Goal: Task Accomplishment & Management: Manage account settings

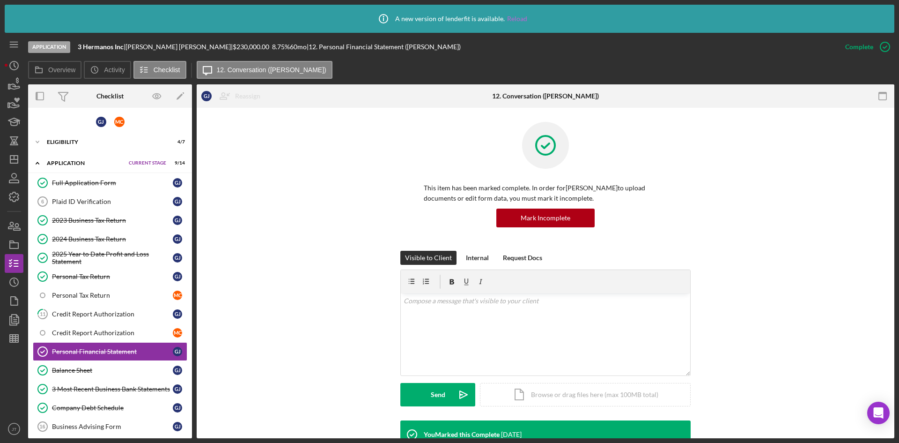
click at [517, 16] on link "Reload" at bounding box center [517, 18] width 20 height 7
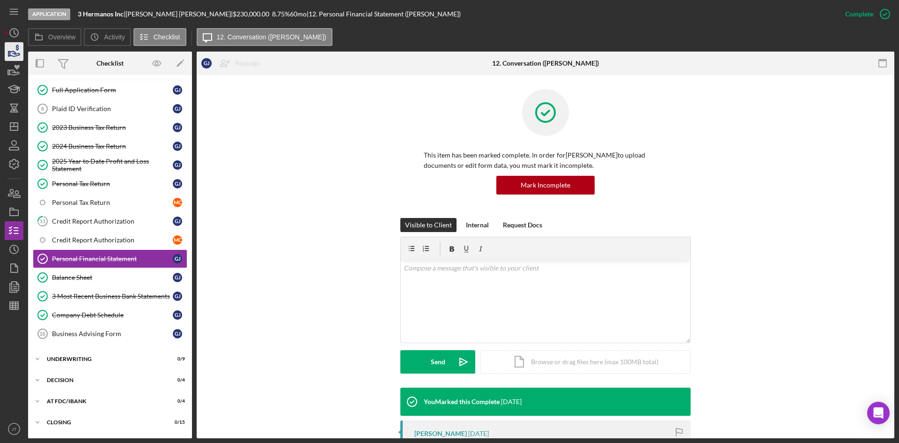
scroll to position [62, 0]
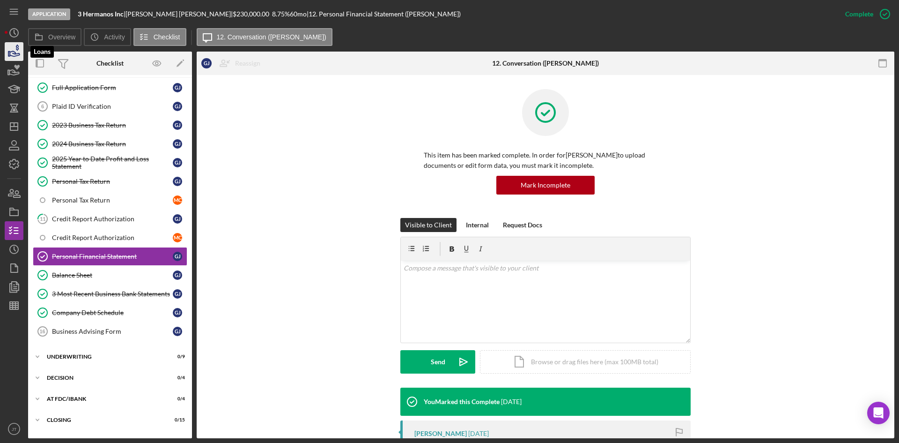
click at [14, 52] on icon "button" at bounding box center [13, 51] width 23 height 23
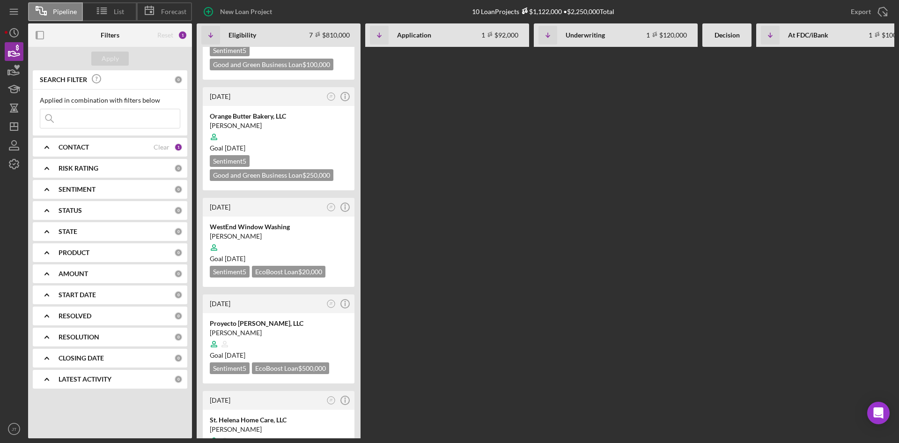
scroll to position [0, 5]
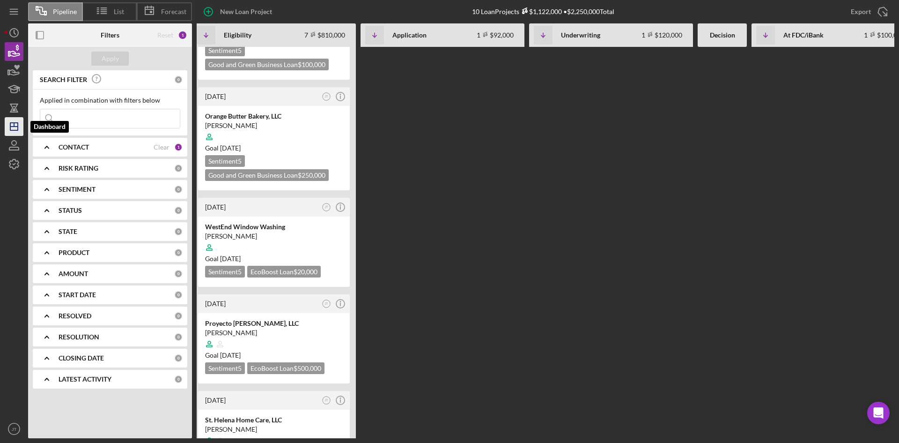
click at [17, 128] on polygon "button" at bounding box center [13, 126] width 7 height 7
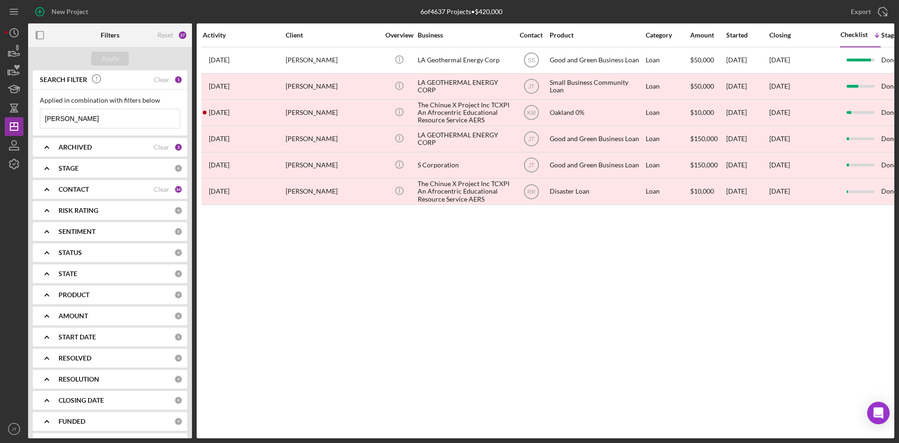
click at [82, 124] on input "Cornelius" at bounding box center [110, 118] width 140 height 19
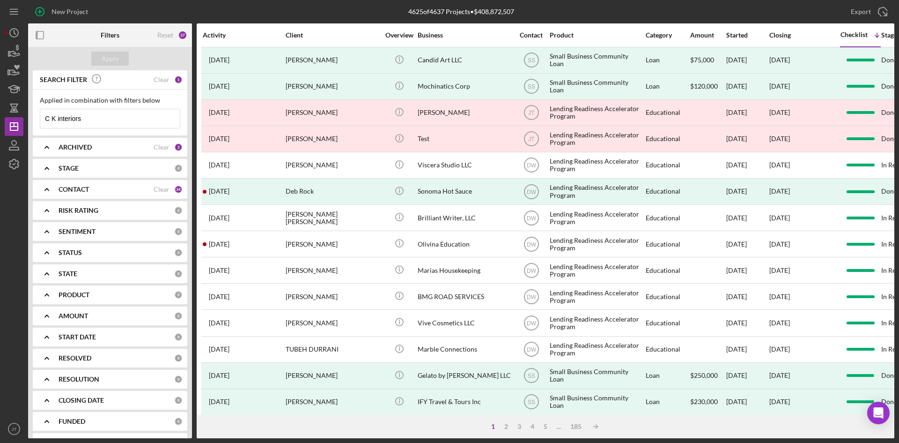
click at [52, 122] on input "C K interiors" at bounding box center [110, 118] width 140 height 19
click at [111, 59] on div "Apply" at bounding box center [110, 59] width 17 height 14
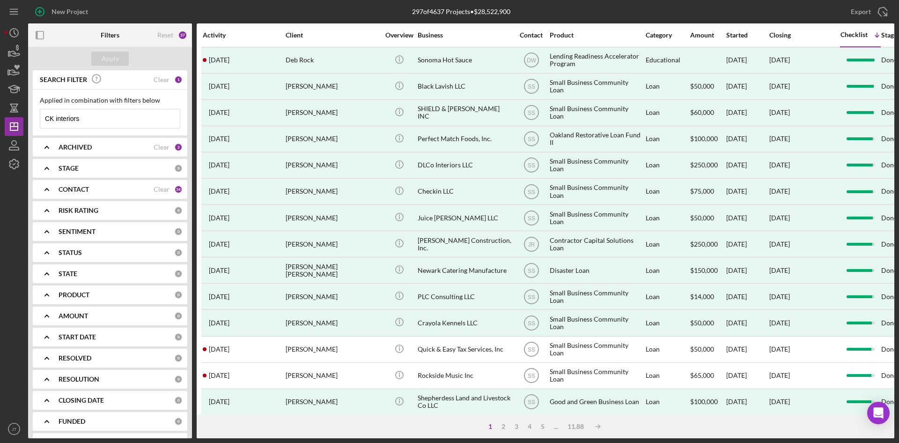
click at [101, 122] on input "CK interiors" at bounding box center [110, 118] width 140 height 19
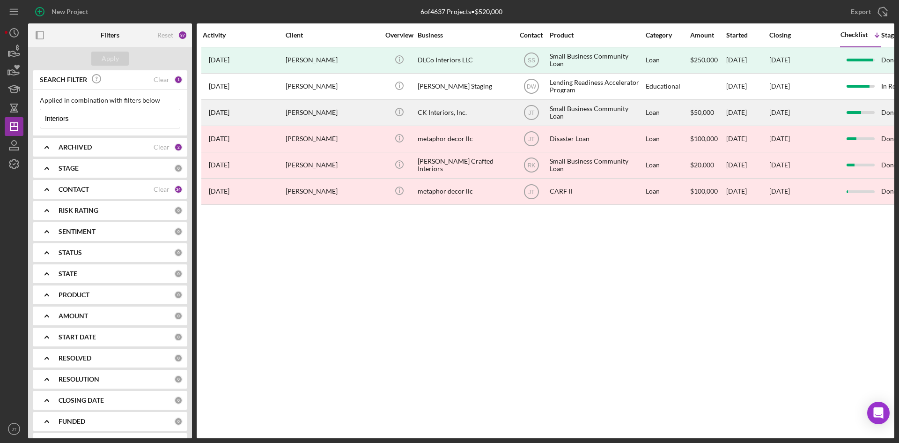
type input "Interiors"
click at [490, 115] on div "CK Interiors, Inc." at bounding box center [465, 112] width 94 height 25
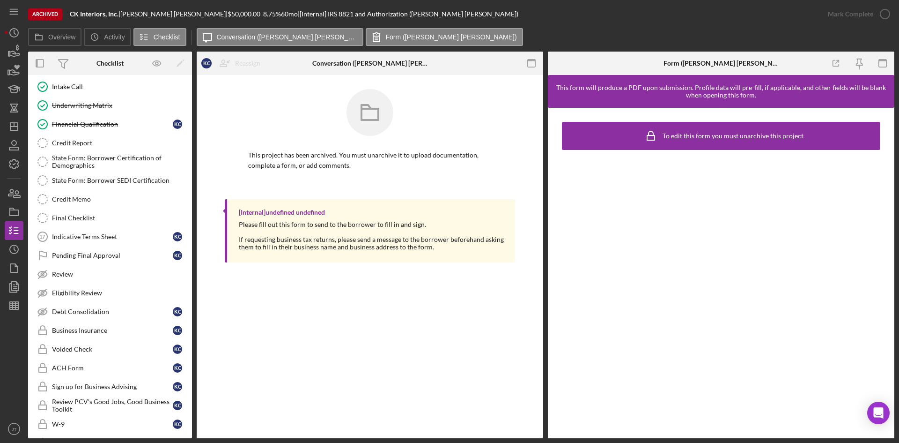
scroll to position [530, 0]
click at [87, 253] on div "Pending Final Approval" at bounding box center [112, 254] width 121 height 7
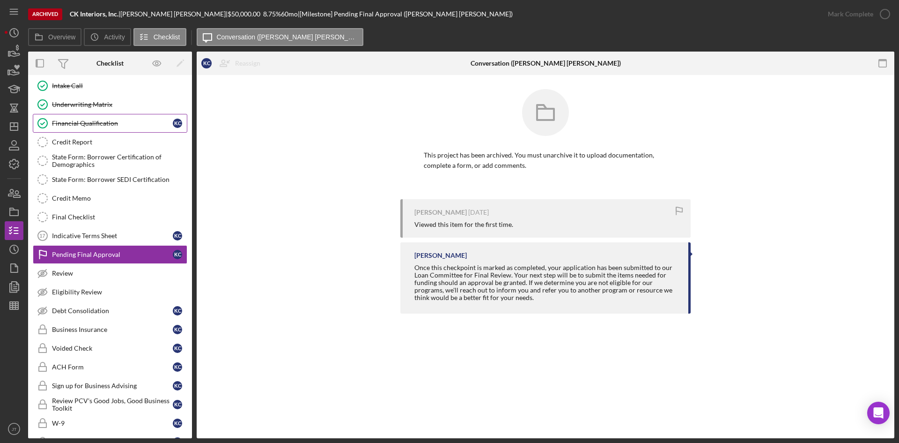
click at [90, 119] on div "Financial Qualification" at bounding box center [112, 122] width 121 height 7
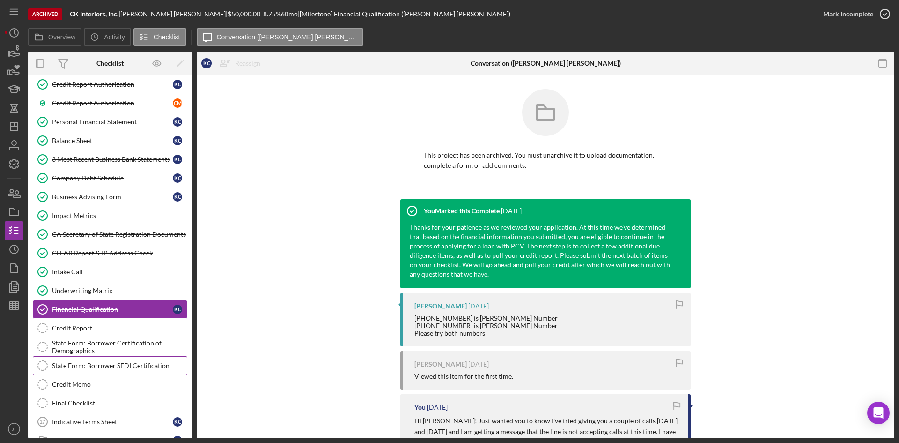
scroll to position [343, 0]
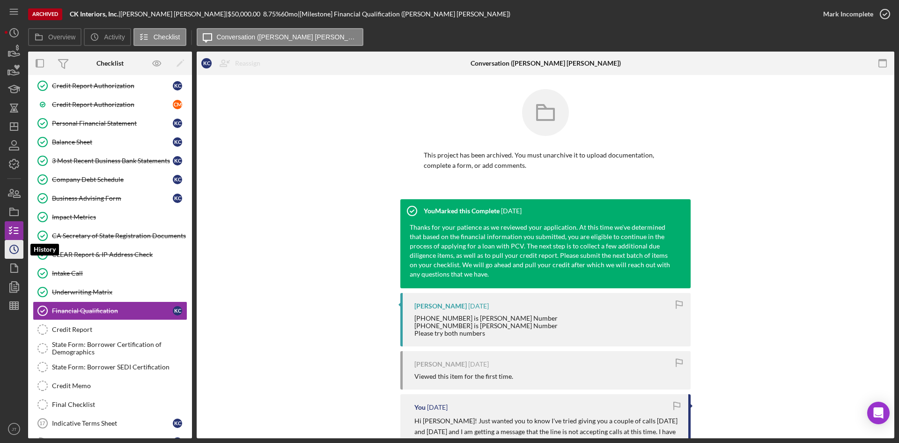
click at [21, 248] on icon "Icon/History" at bounding box center [13, 248] width 23 height 23
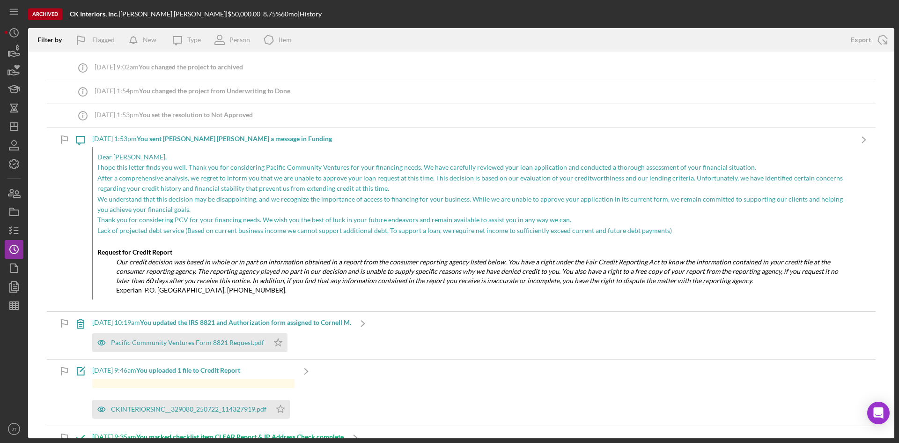
click at [253, 141] on b "You sent Kenneth L. C. a message in Funding" at bounding box center [234, 138] width 195 height 8
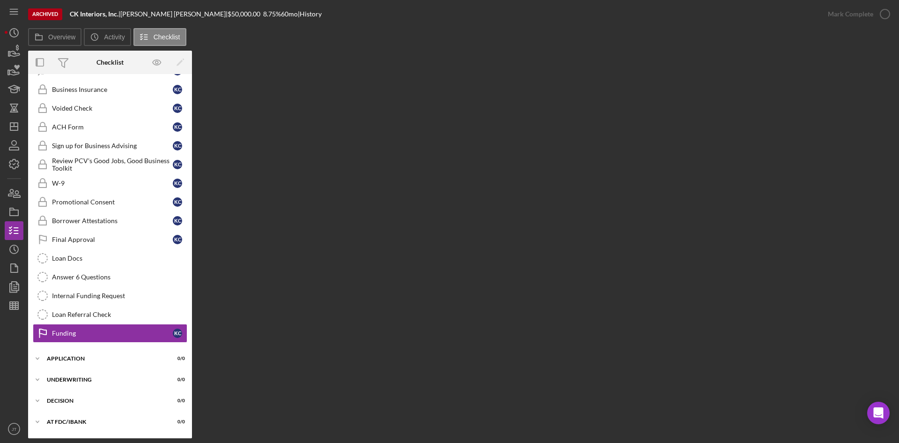
scroll to position [809, 0]
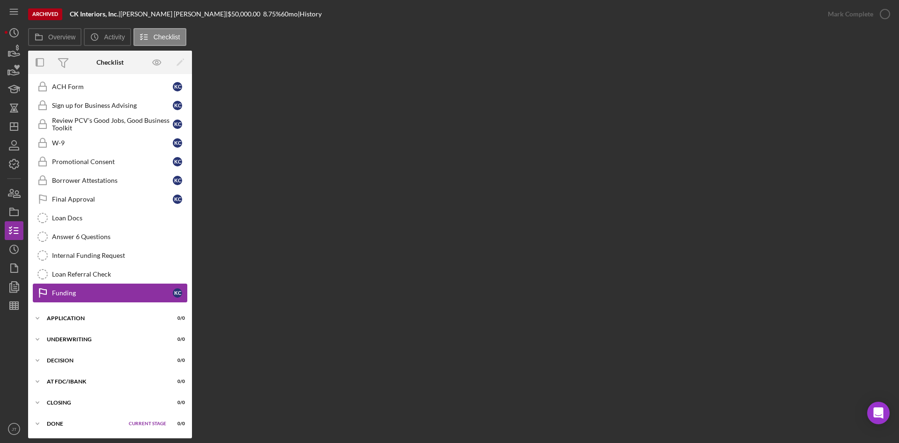
click at [101, 293] on div "Funding" at bounding box center [112, 292] width 121 height 7
click at [85, 276] on div "Loan Referral Check" at bounding box center [119, 273] width 135 height 7
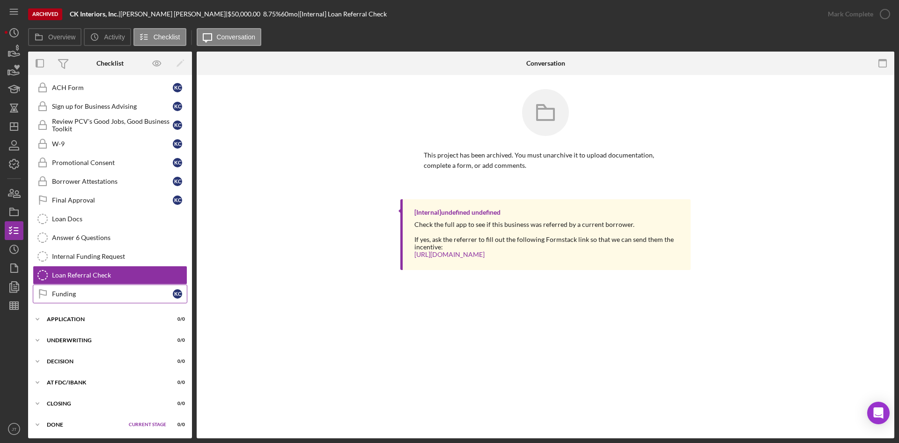
click at [65, 287] on link "Funding Funding K C" at bounding box center [110, 293] width 155 height 19
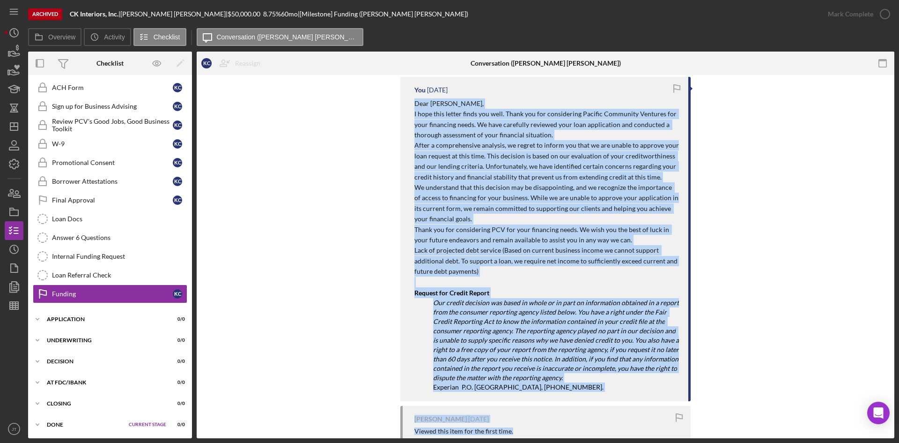
scroll to position [133, 0]
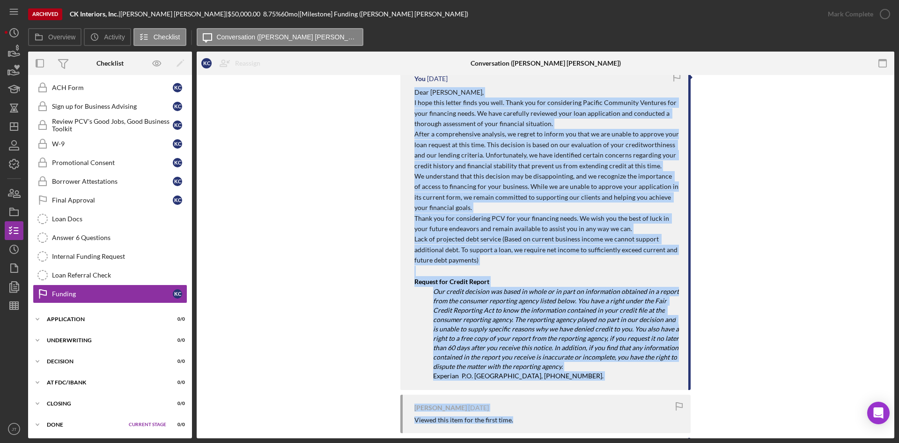
drag, startPoint x: 414, startPoint y: 133, endPoint x: 639, endPoint y: 374, distance: 329.4
click at [639, 374] on div "Dear Kenneth, I hope this letter finds you well. Thank you for considering Paci…" at bounding box center [547, 233] width 265 height 293
copy div "Dear Kenneth, I hope this letter finds you well. Thank you for considering Paci…"
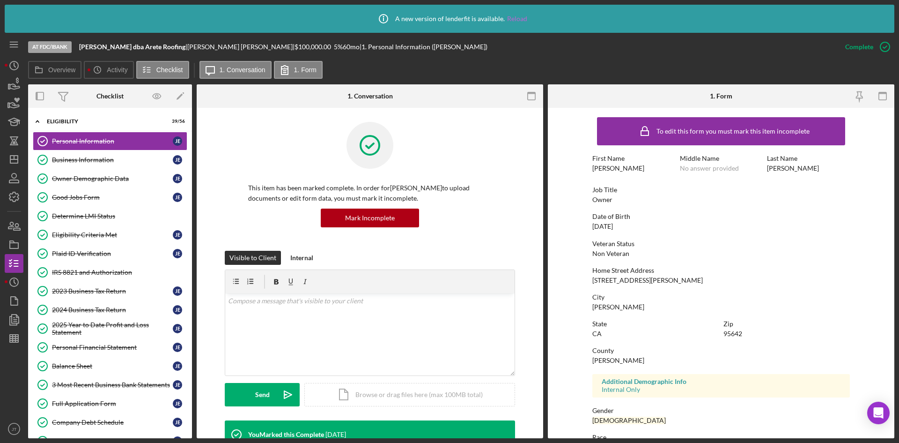
click at [517, 22] on link "Reload" at bounding box center [517, 18] width 20 height 7
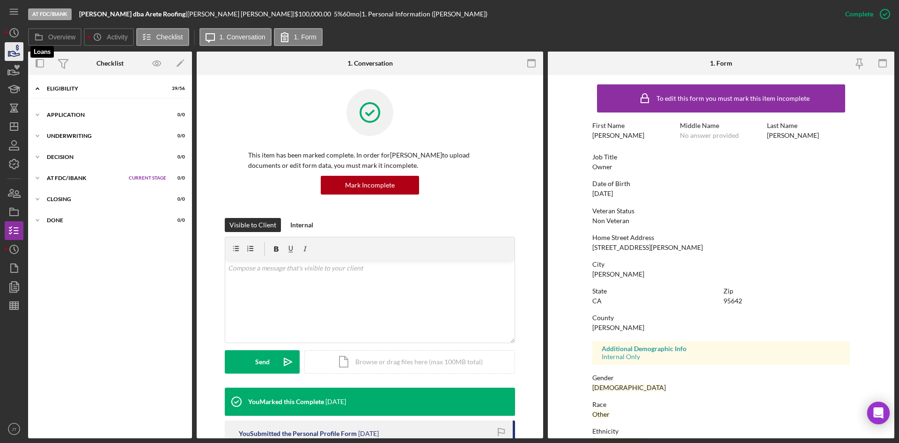
click at [8, 55] on polygon "button" at bounding box center [8, 54] width 1 height 5
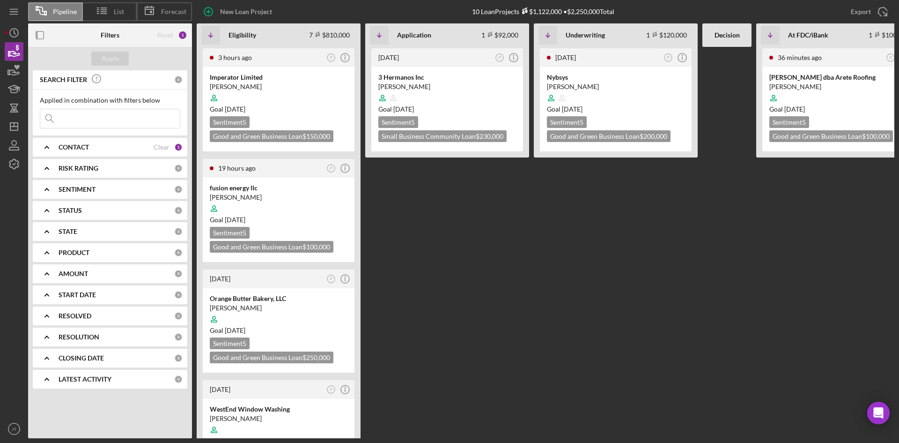
click at [413, 158] on div "1 day ago JT Icon/Info 3 Hermanos Inc Genaro Juarez Ceron Goal 3 weeks from now…" at bounding box center [447, 242] width 164 height 391
click at [295, 103] on div at bounding box center [279, 98] width 138 height 18
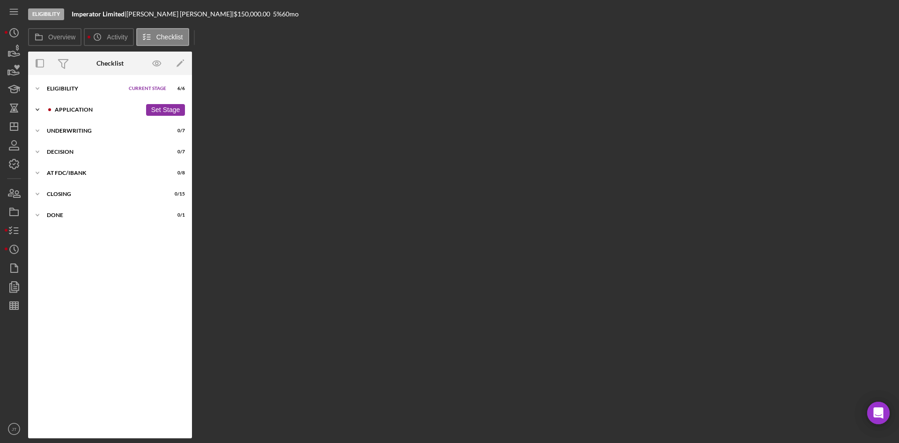
click at [64, 111] on div "Application" at bounding box center [98, 110] width 87 height 6
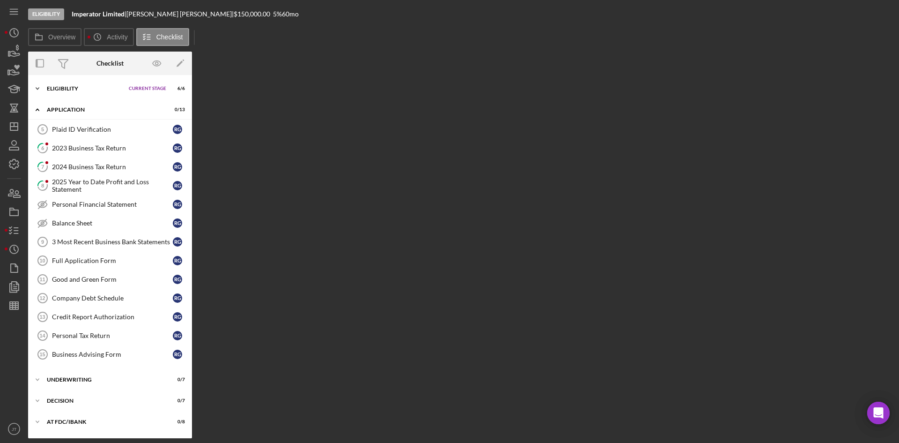
click at [83, 89] on div "Eligibility" at bounding box center [85, 89] width 77 height 6
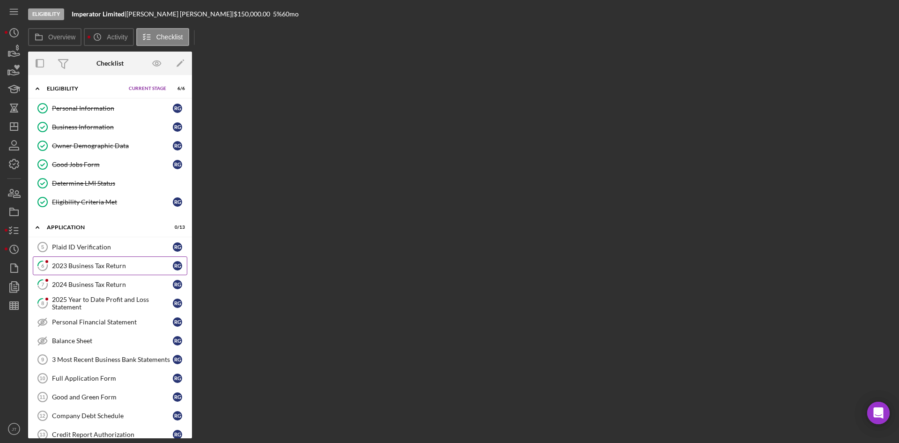
click at [78, 266] on div "2023 Business Tax Return" at bounding box center [112, 265] width 121 height 7
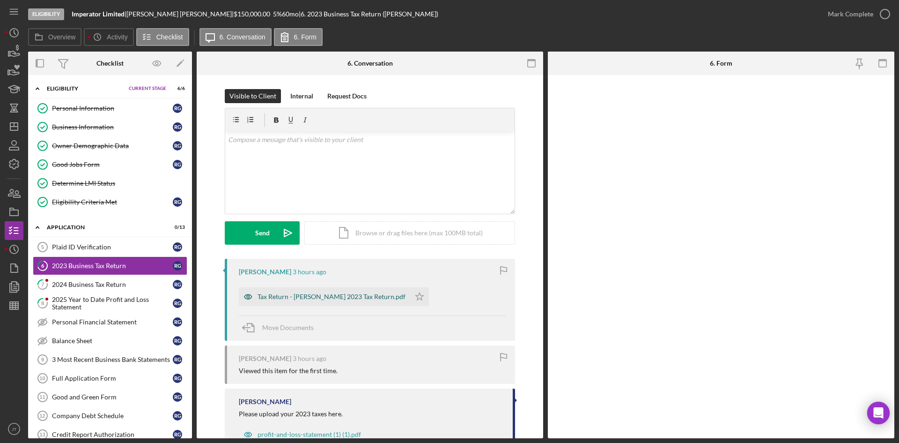
click at [328, 297] on div "Tax Return - Ryan R Guffey's 2023 Tax Return.pdf" at bounding box center [332, 296] width 148 height 7
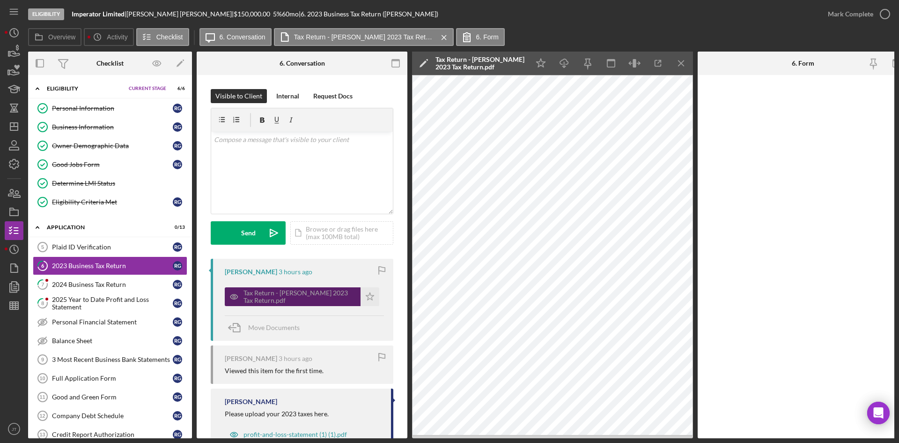
scroll to position [37, 0]
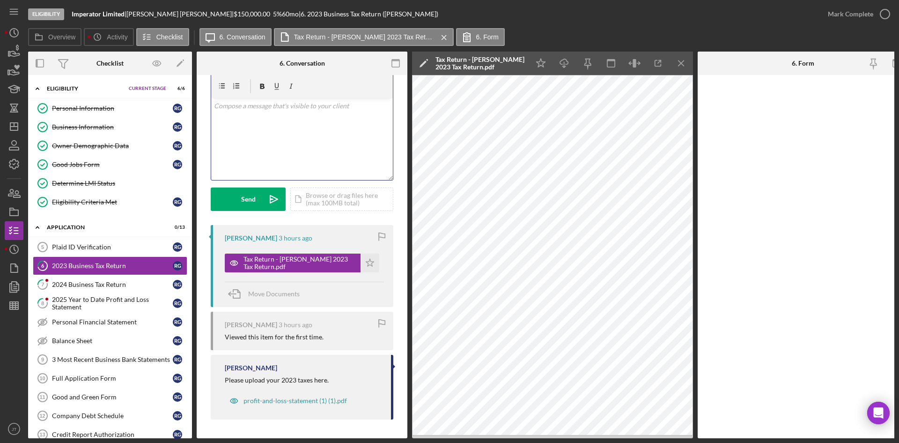
click at [281, 135] on div "v Color teal Color pink Remove color Add row above Add row below Add column bef…" at bounding box center [302, 139] width 182 height 82
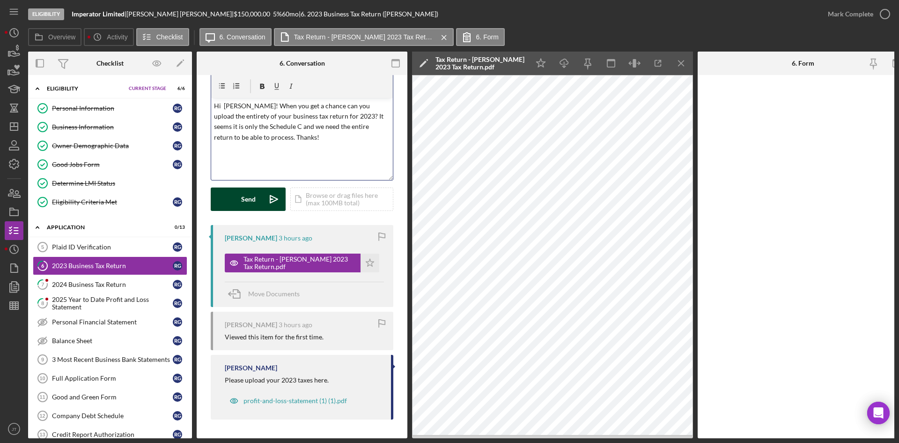
click at [256, 187] on div "Send Icon/icon-invite-send Icon/Document Browse or drag files here (max 100MB t…" at bounding box center [302, 198] width 183 height 23
click at [263, 197] on icon "Icon/icon-invite-send" at bounding box center [273, 198] width 23 height 23
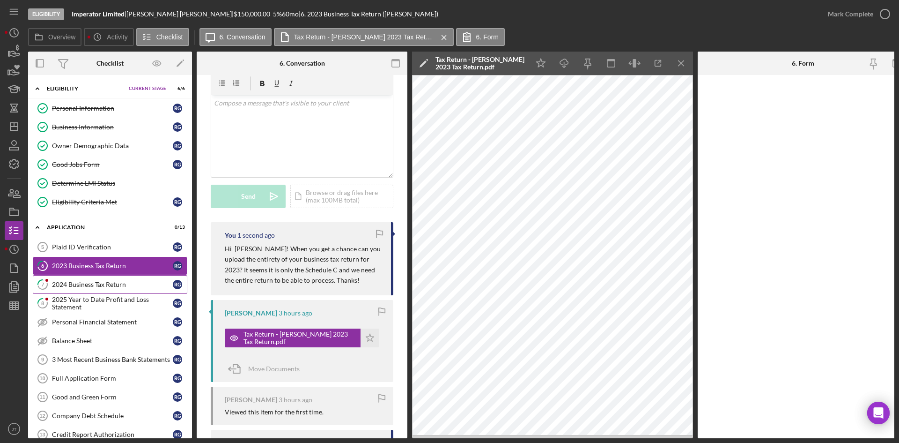
click at [91, 282] on div "2024 Business Tax Return" at bounding box center [112, 284] width 121 height 7
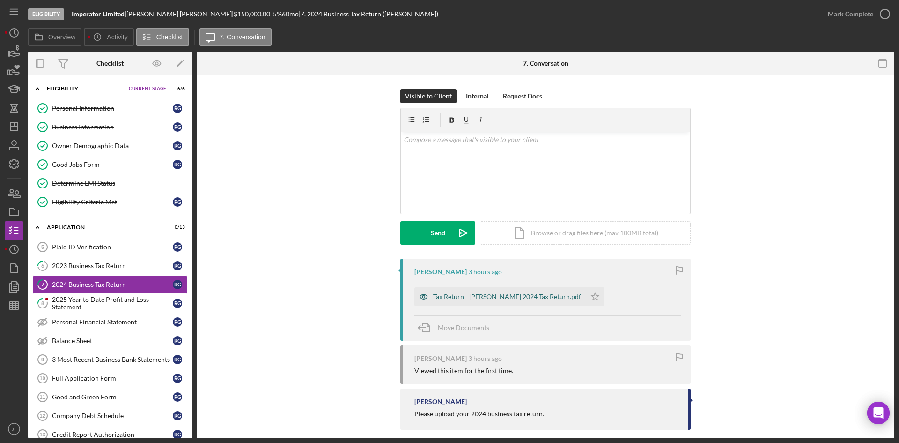
click at [490, 289] on div "Tax Return - Ryan R Guffey's 2024 Tax Return.pdf" at bounding box center [500, 296] width 171 height 19
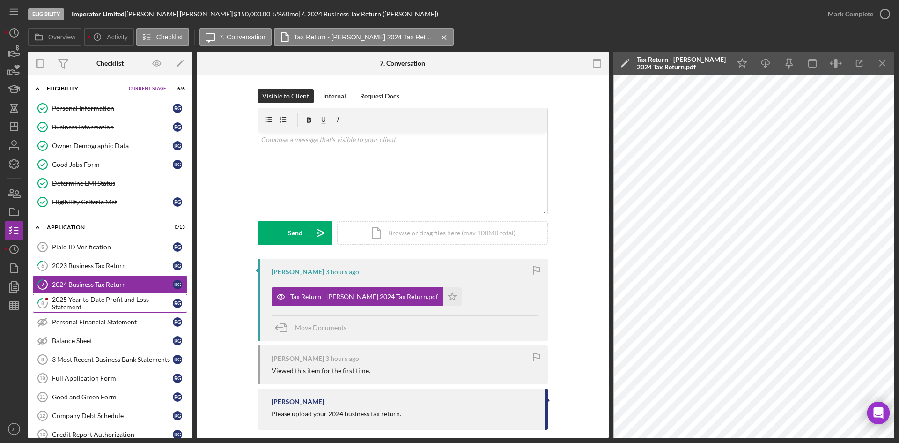
click at [91, 304] on div "2025 Year to Date Profit and Loss Statement" at bounding box center [112, 303] width 121 height 15
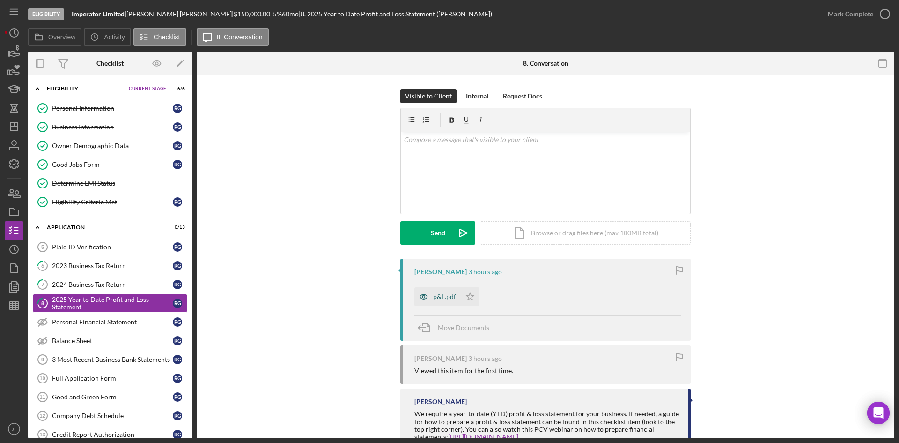
click at [435, 297] on div "p&L.pdf" at bounding box center [444, 296] width 23 height 7
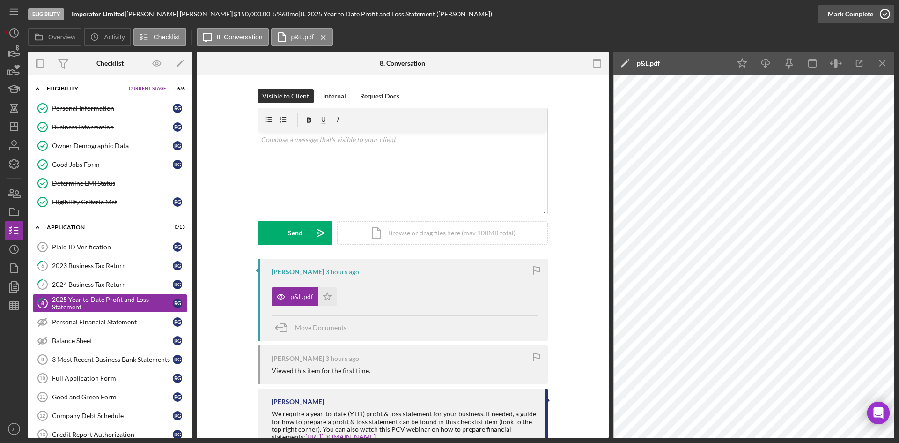
click at [862, 19] on div "Mark Complete" at bounding box center [850, 14] width 45 height 19
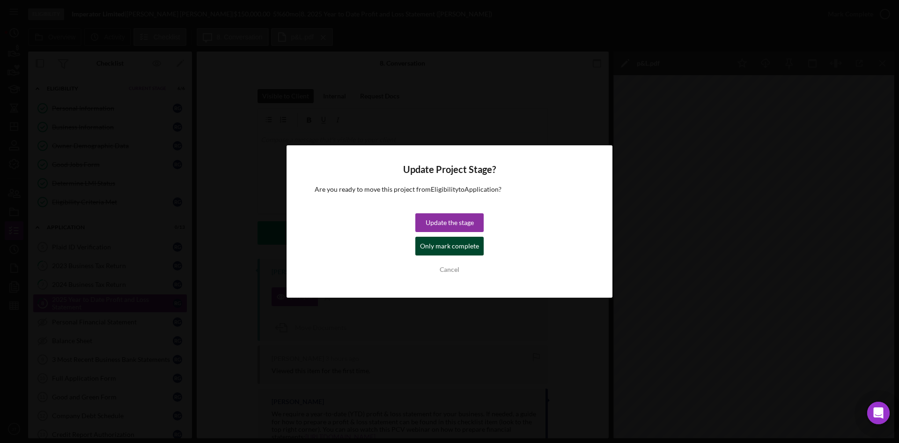
click at [436, 240] on div "Only mark complete" at bounding box center [449, 246] width 59 height 19
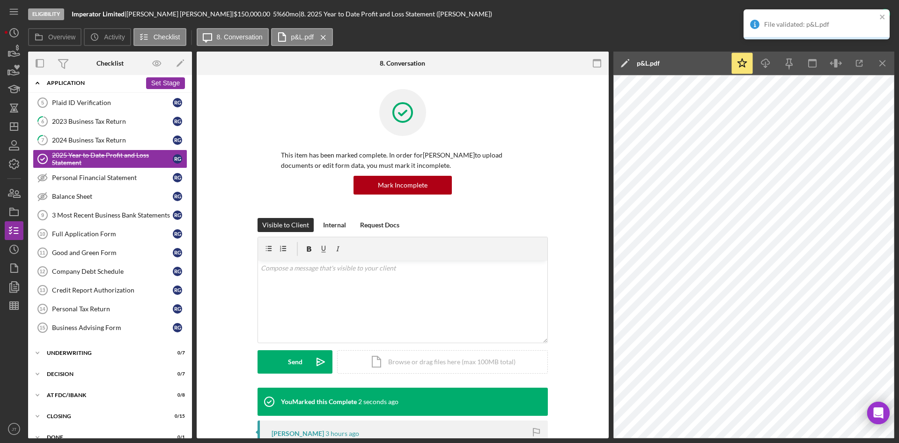
scroll to position [145, 0]
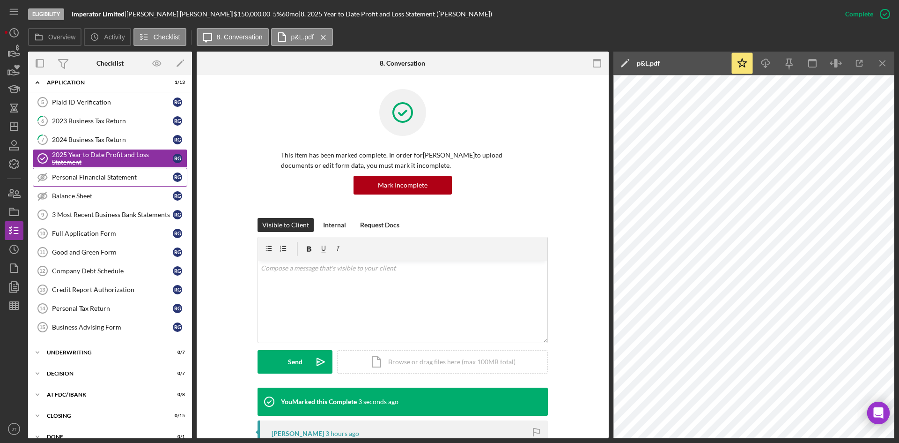
click at [95, 169] on link "Personal Financial Statement Personal Financial Statement R G" at bounding box center [110, 177] width 155 height 19
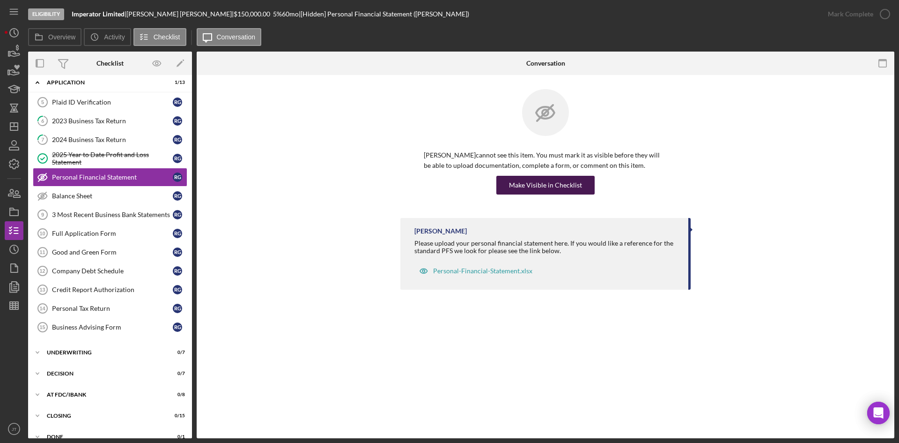
click at [544, 176] on div "Make Visible in Checklist" at bounding box center [545, 185] width 73 height 19
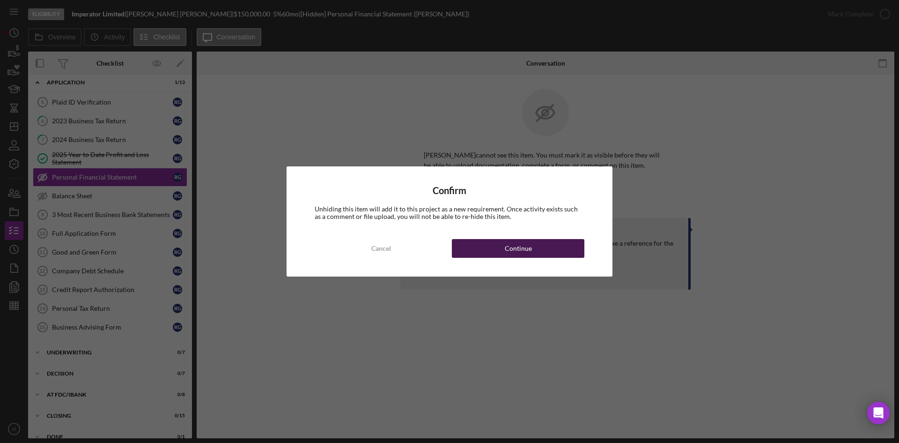
click at [520, 248] on div "Continue" at bounding box center [518, 248] width 27 height 19
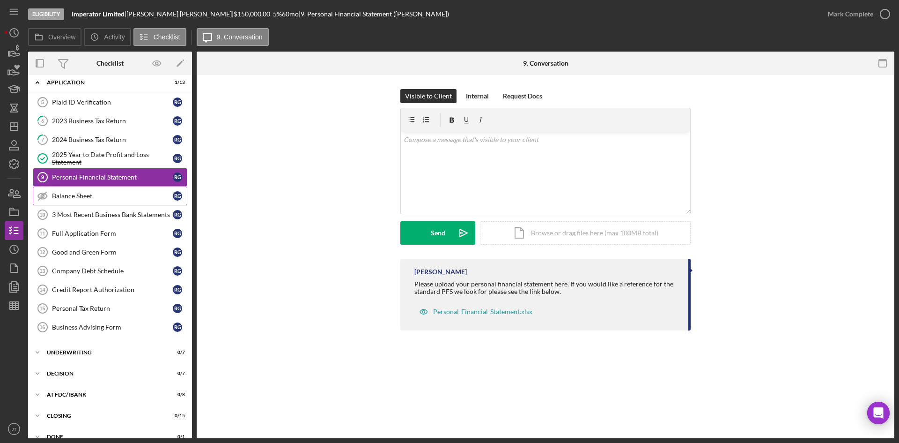
click at [68, 198] on div "Balance Sheet" at bounding box center [112, 195] width 121 height 7
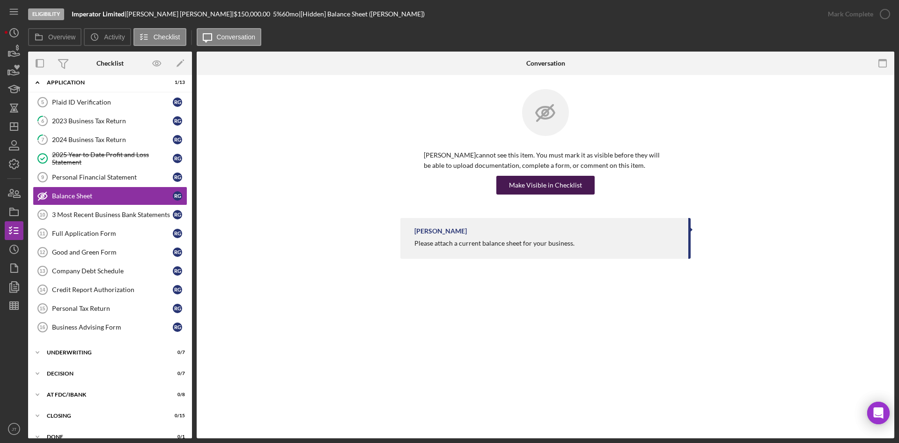
click at [542, 184] on div "Make Visible in Checklist" at bounding box center [545, 185] width 73 height 19
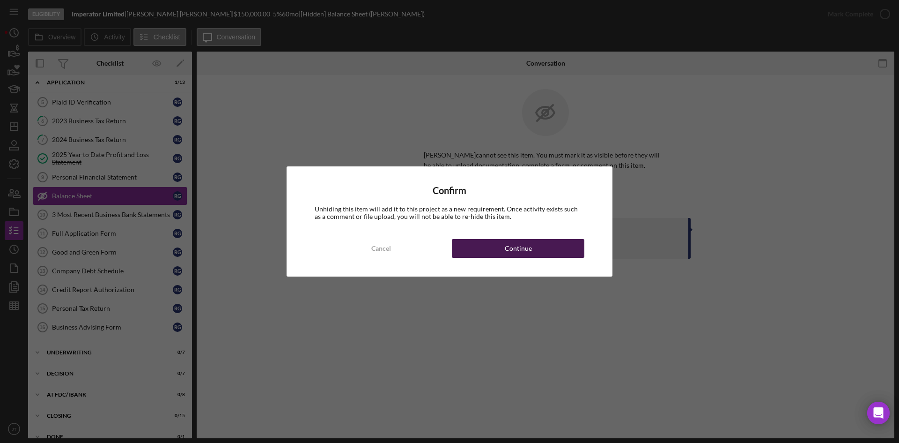
click at [528, 252] on div "Continue" at bounding box center [518, 248] width 27 height 19
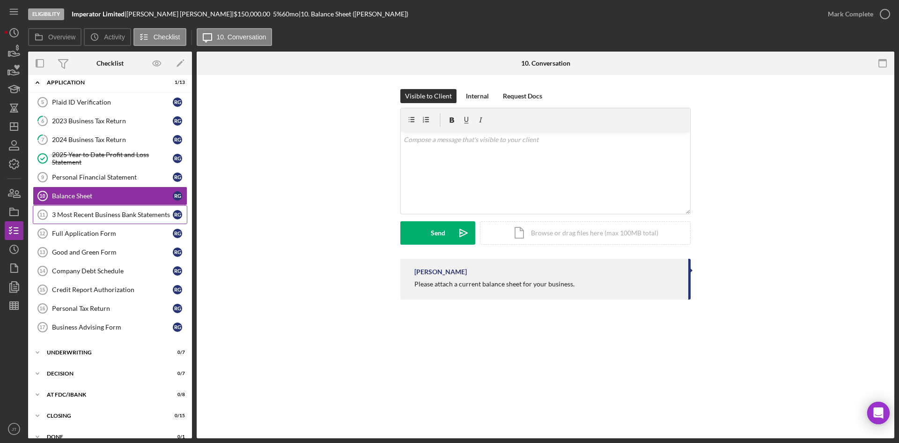
click at [67, 215] on div "3 Most Recent Business Bank Statements" at bounding box center [112, 214] width 121 height 7
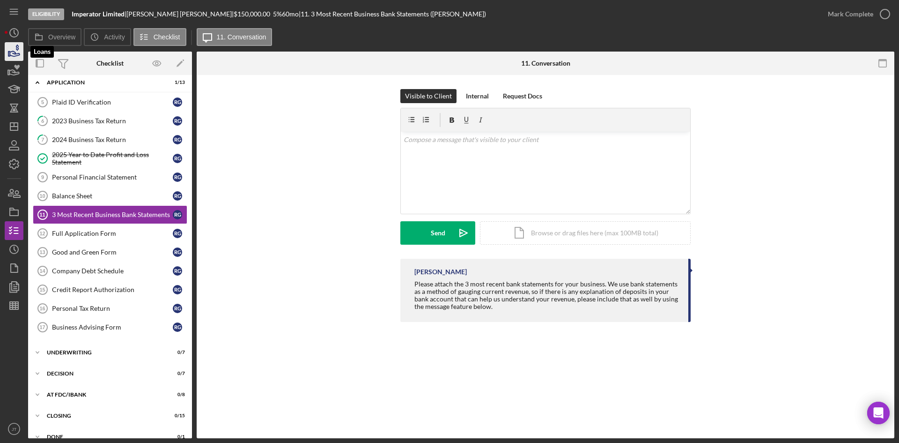
click at [5, 52] on icon "button" at bounding box center [13, 51] width 23 height 23
